Goal: Register for event/course

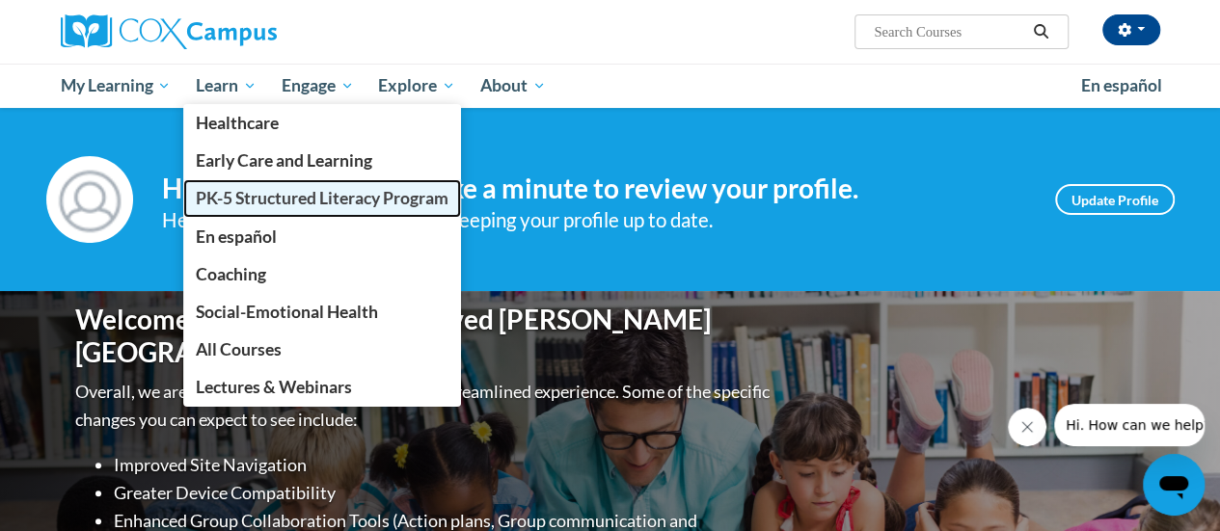
click at [253, 200] on span "PK-5 Structured Literacy Program" at bounding box center [322, 198] width 253 height 20
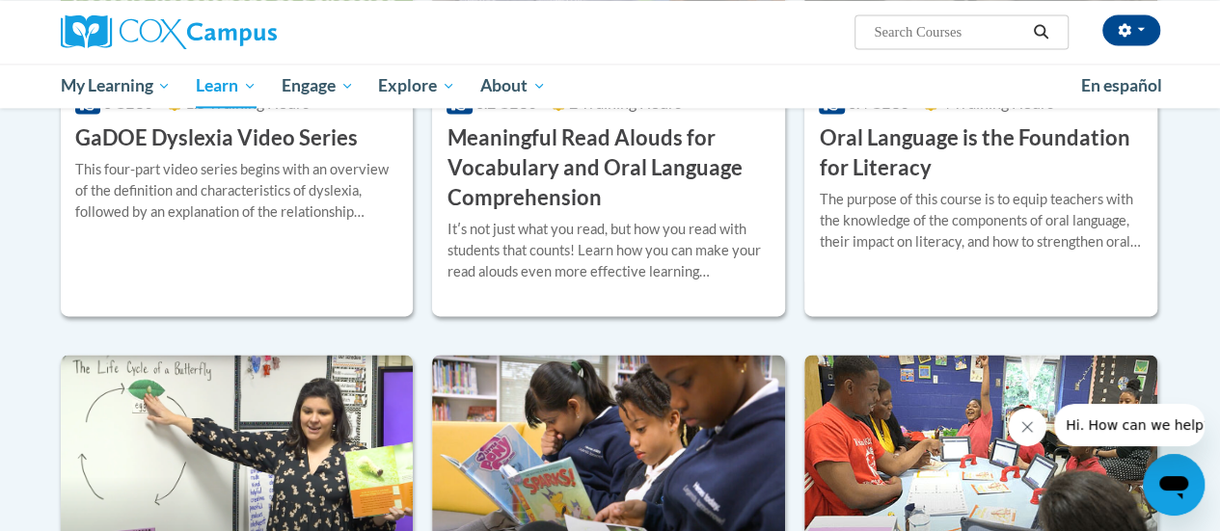
scroll to position [1350, 0]
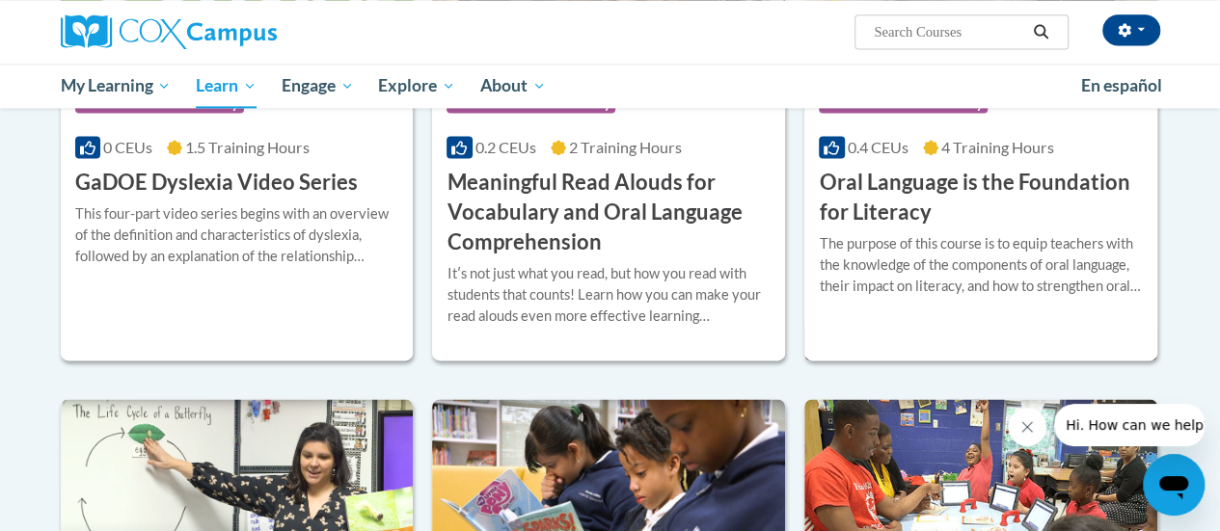
click at [861, 213] on h3 "Oral Language is the Foundation for Literacy" at bounding box center [981, 198] width 324 height 60
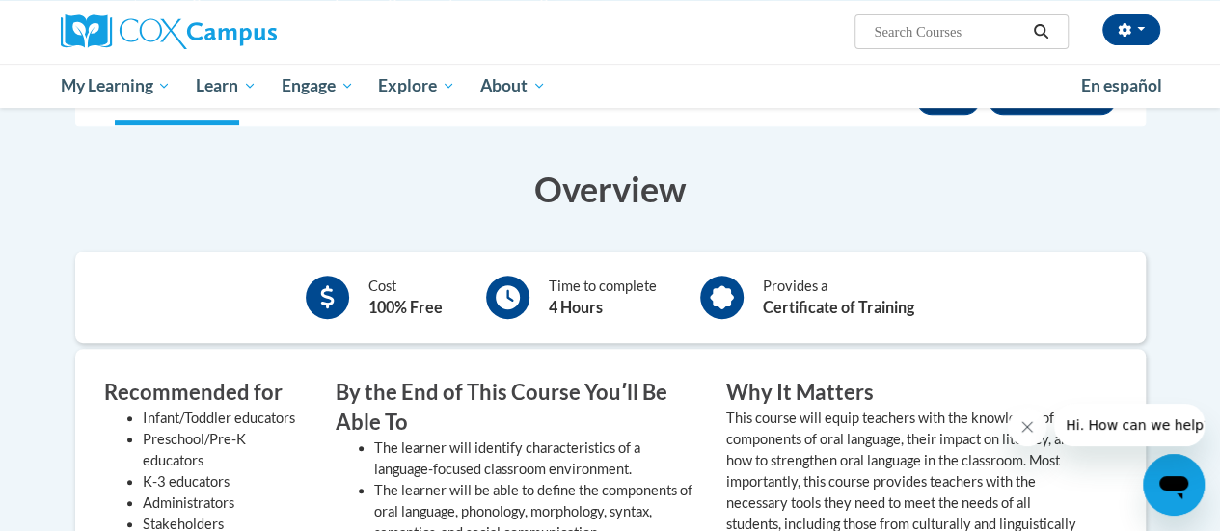
scroll to position [96, 0]
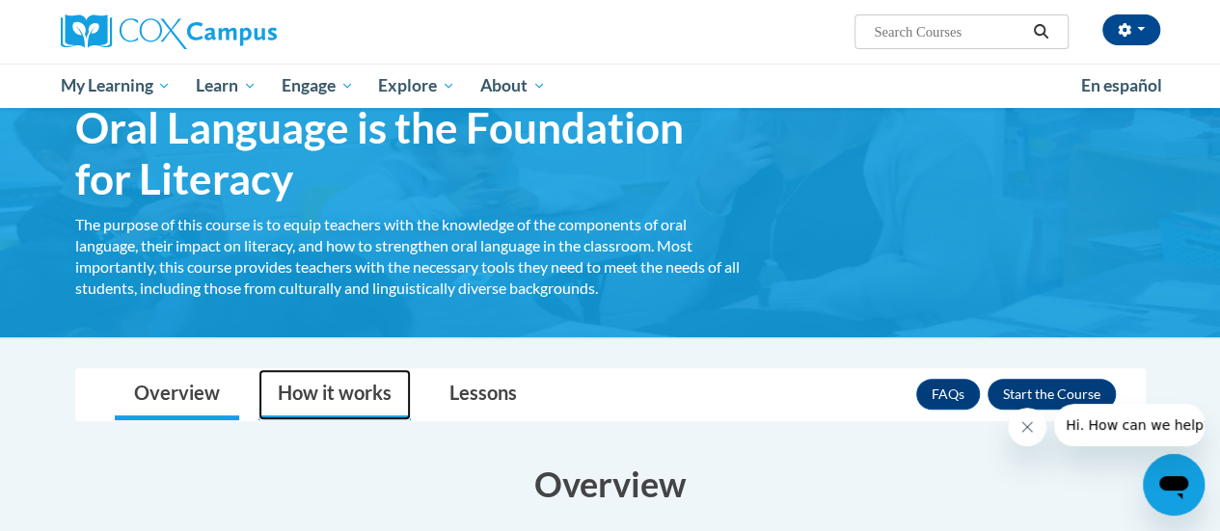
click at [308, 401] on link "How it works" at bounding box center [334, 394] width 152 height 51
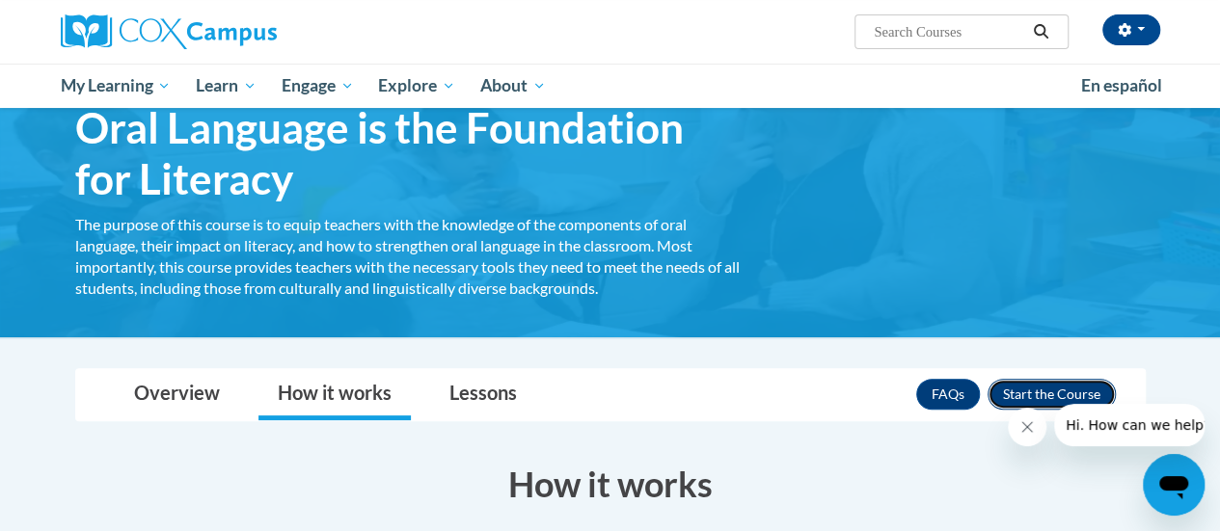
click at [1003, 388] on button "Enroll" at bounding box center [1051, 394] width 128 height 31
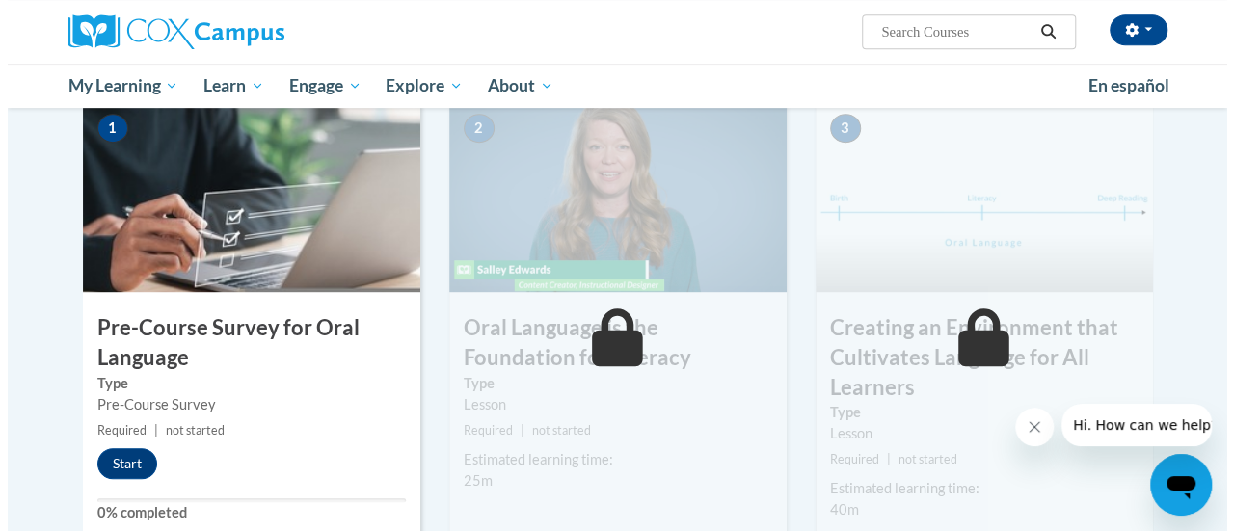
scroll to position [482, 0]
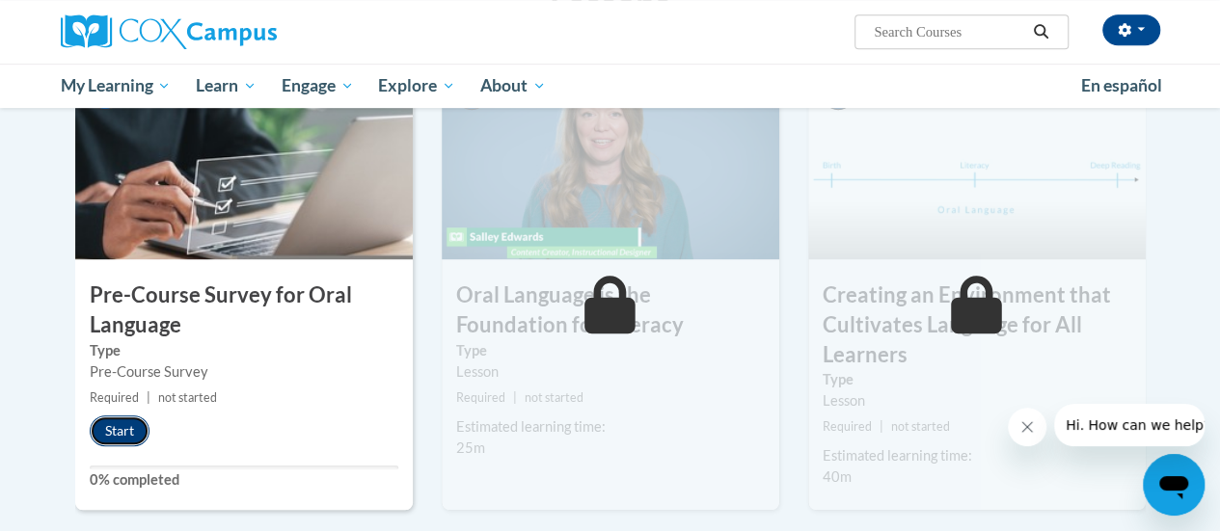
click at [134, 421] on button "Start" at bounding box center [120, 431] width 60 height 31
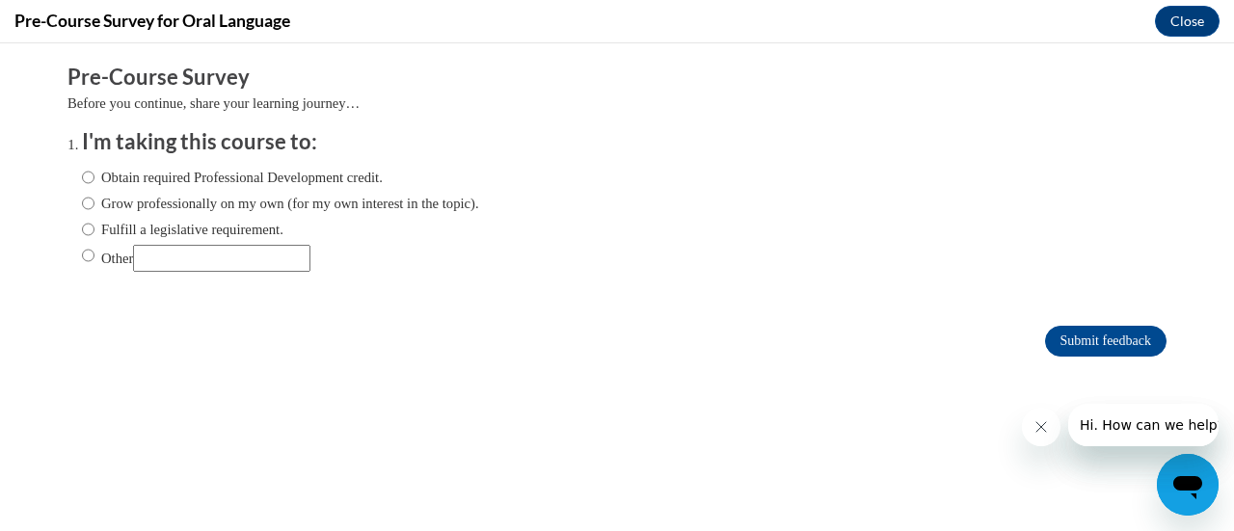
scroll to position [0, 0]
click at [125, 174] on label "Obtain required Professional Development credit." at bounding box center [232, 177] width 301 height 21
click at [94, 174] on input "Obtain required Professional Development credit." at bounding box center [88, 177] width 13 height 21
radio input "true"
click at [1049, 332] on input "Submit feedback" at bounding box center [1105, 341] width 121 height 31
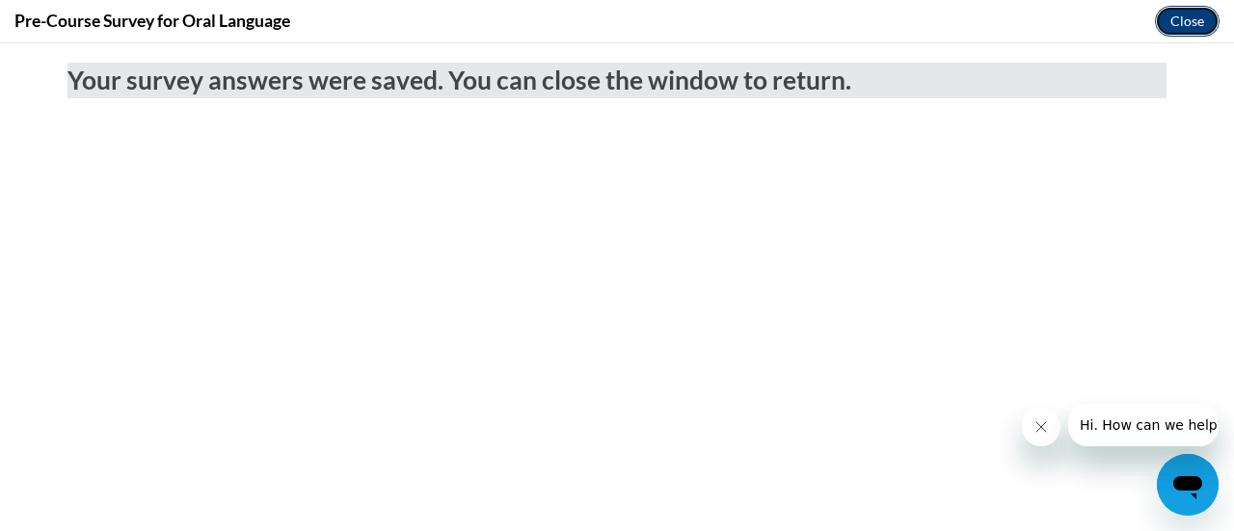
click at [1170, 35] on button "Close" at bounding box center [1187, 21] width 65 height 31
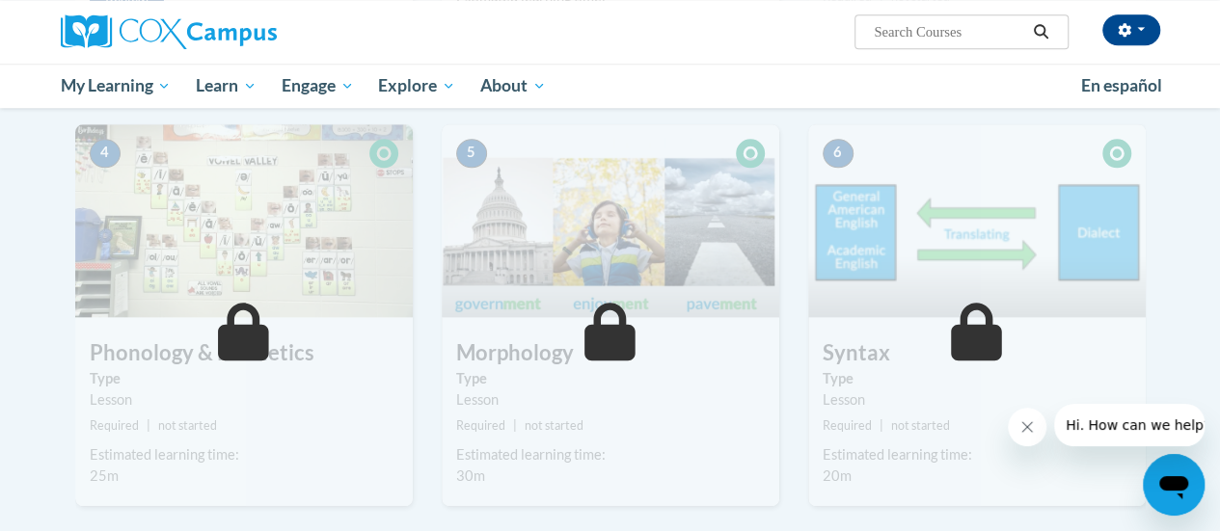
scroll to position [578, 0]
